Goal: Information Seeking & Learning: Learn about a topic

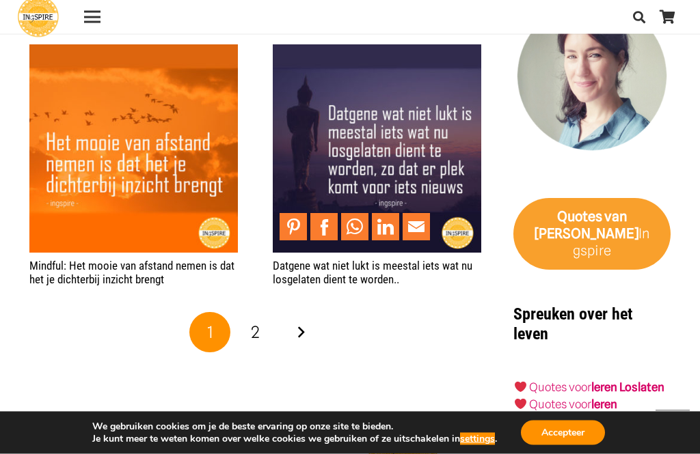
scroll to position [2525, 0]
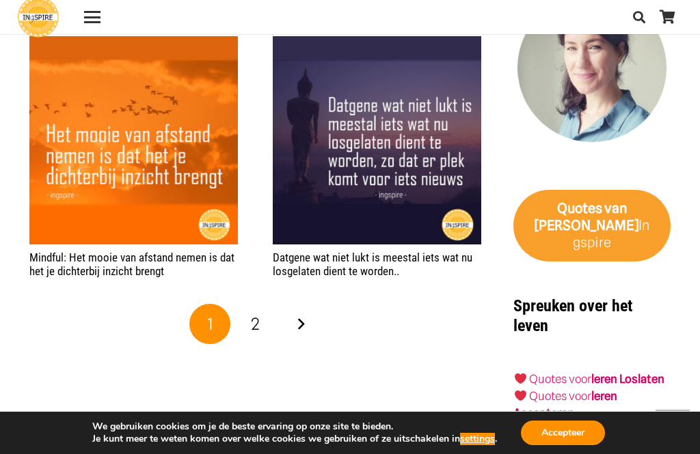
click at [255, 314] on span "2" at bounding box center [255, 324] width 9 height 20
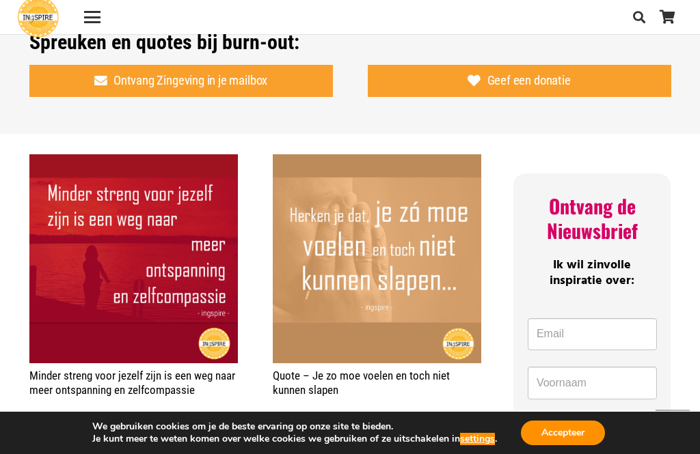
scroll to position [976, 0]
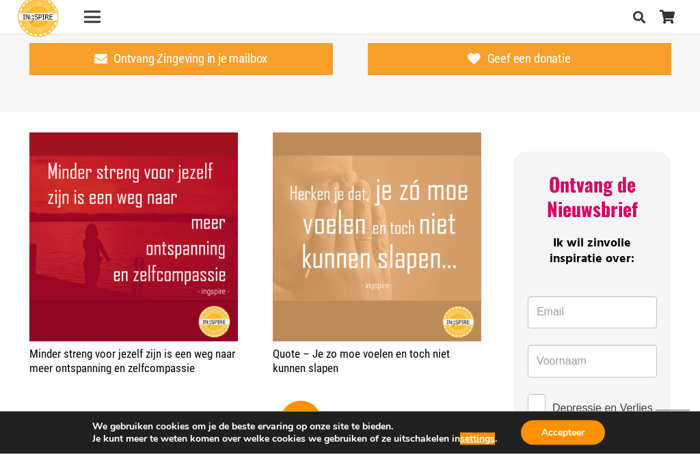
click at [261, 414] on link "1" at bounding box center [255, 422] width 41 height 41
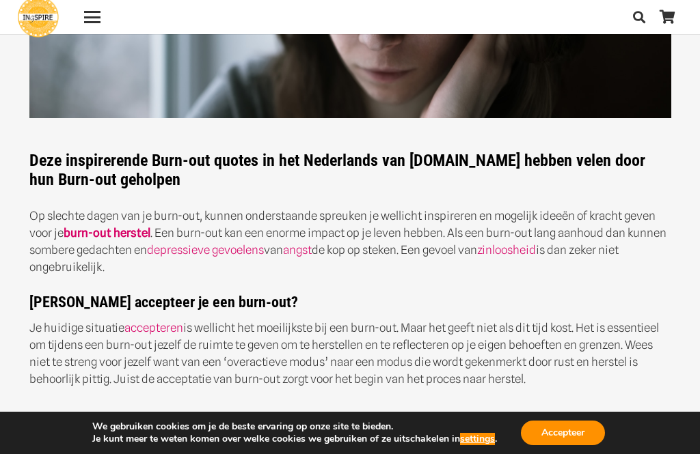
scroll to position [205, 0]
